Goal: Task Accomplishment & Management: Complete application form

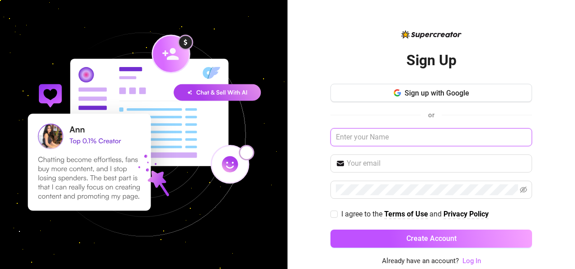
click at [385, 136] on input "text" at bounding box center [432, 137] width 202 height 18
type input "PRINCE .DIVINE GOLDEN"
type input "[EMAIL_ADDRESS][DOMAIN_NAME]"
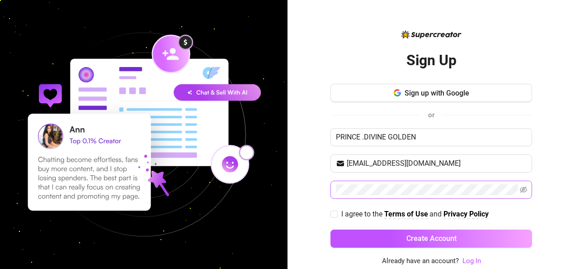
click at [355, 181] on span at bounding box center [432, 189] width 202 height 18
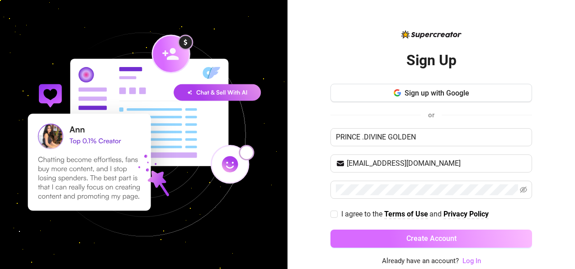
click at [431, 237] on span "Create Account" at bounding box center [432, 238] width 50 height 9
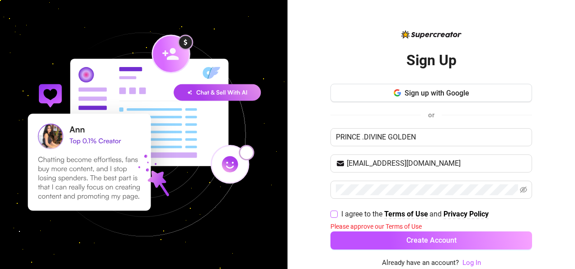
click at [334, 211] on input "I agree to the Terms of Use and Privacy Policy" at bounding box center [334, 213] width 6 height 6
checkbox input "true"
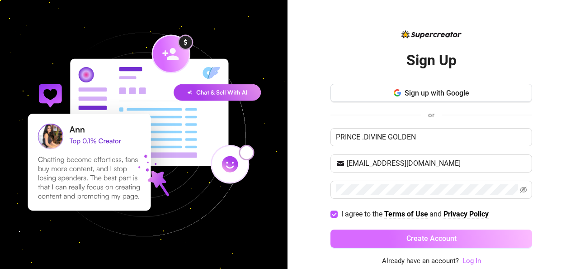
click at [422, 235] on span "Create Account" at bounding box center [432, 238] width 50 height 9
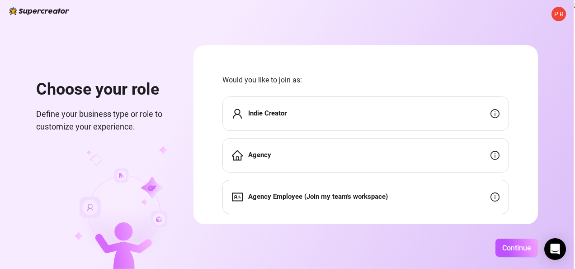
click at [303, 110] on div "Indie Creator" at bounding box center [366, 113] width 287 height 34
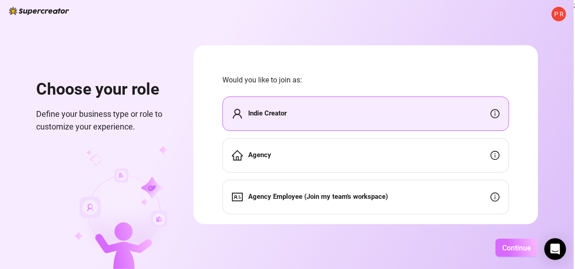
click at [519, 246] on span "Continue" at bounding box center [517, 247] width 29 height 9
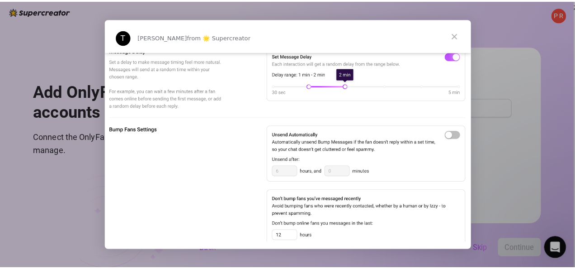
scroll to position [561, 0]
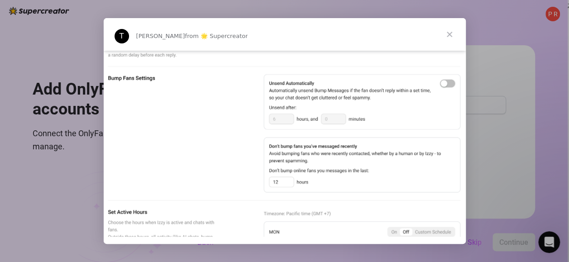
click at [478, 249] on div "Intercom messenger" at bounding box center [284, 131] width 569 height 262
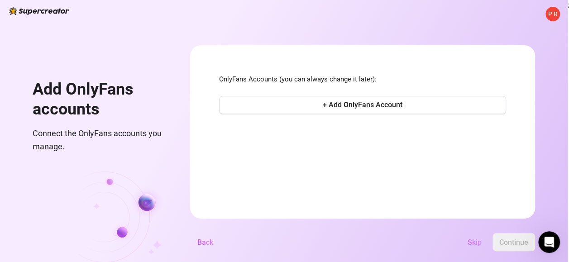
click at [479, 247] on span "Skip" at bounding box center [474, 242] width 14 height 9
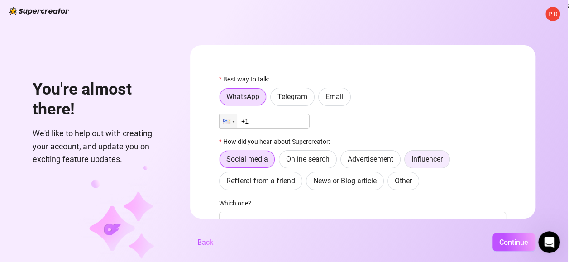
click at [430, 157] on span "Influencer" at bounding box center [426, 159] width 31 height 9
click at [407, 161] on input "Influencer" at bounding box center [407, 161] width 0 height 0
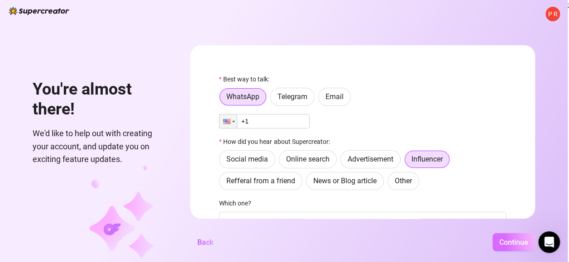
click at [509, 242] on button "Continue" at bounding box center [513, 242] width 43 height 18
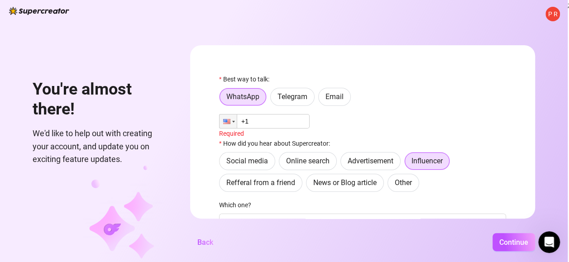
click at [259, 119] on input "+1" at bounding box center [264, 121] width 90 height 14
click at [335, 95] on span "Email" at bounding box center [334, 96] width 18 height 9
click at [321, 99] on input "Email" at bounding box center [321, 99] width 0 height 0
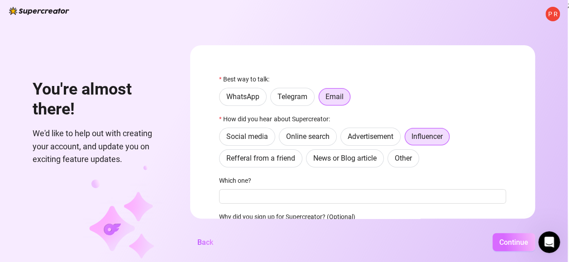
click at [515, 247] on span "Continue" at bounding box center [513, 242] width 29 height 9
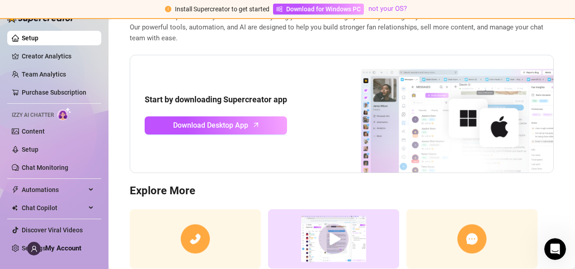
scroll to position [66, 0]
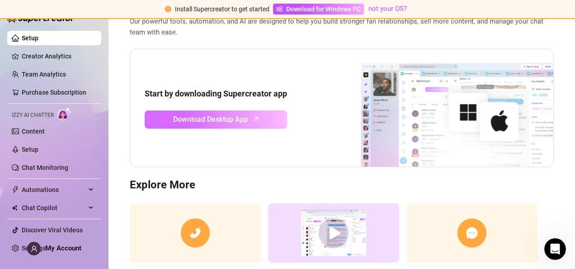
click at [251, 116] on icon "arrow-up" at bounding box center [256, 119] width 10 height 10
